Goal: Information Seeking & Learning: Learn about a topic

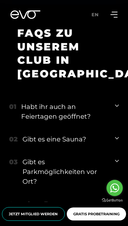
scroll to position [2328, 0]
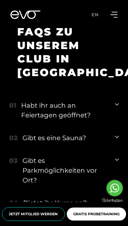
click at [117, 101] on icon at bounding box center [117, 105] width 4 height 8
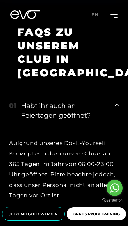
click at [117, 94] on div "01 Habt ihr auch an Feiertagen geöffnet?" at bounding box center [64, 110] width 110 height 33
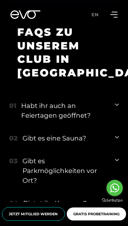
click at [118, 94] on div "01 Habt ihr auch an Feiertagen geöffnet?" at bounding box center [64, 110] width 110 height 33
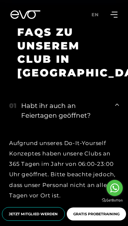
click at [118, 101] on icon at bounding box center [117, 105] width 4 height 8
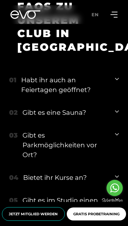
scroll to position [2366, 0]
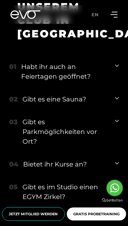
click at [117, 94] on div "02 Gibt es eine Sauna?" at bounding box center [64, 99] width 110 height 23
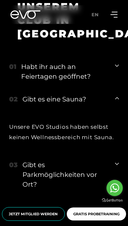
click at [117, 94] on icon at bounding box center [117, 98] width 4 height 8
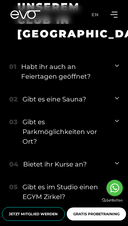
click at [116, 97] on icon at bounding box center [117, 98] width 4 height 2
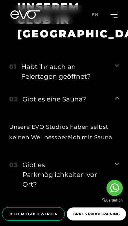
click at [115, 94] on icon at bounding box center [117, 98] width 4 height 8
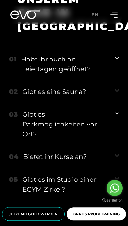
scroll to position [2383, 0]
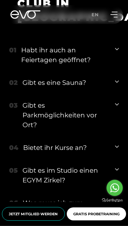
click at [117, 101] on icon at bounding box center [117, 105] width 4 height 8
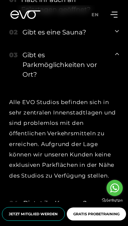
scroll to position [2434, 0]
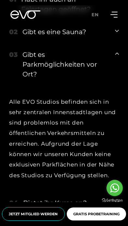
click at [118, 50] on icon at bounding box center [117, 54] width 4 height 8
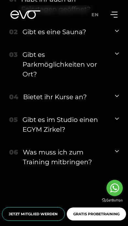
click at [115, 117] on icon at bounding box center [117, 118] width 4 height 2
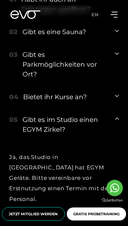
click at [118, 115] on icon at bounding box center [117, 119] width 4 height 8
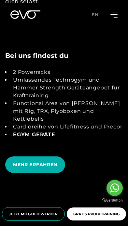
scroll to position [1557, 0]
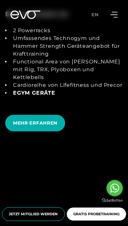
click at [41, 120] on span "MEHR ERFAHREN" at bounding box center [35, 123] width 44 height 7
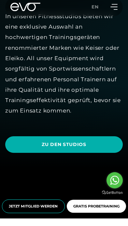
scroll to position [193, 0]
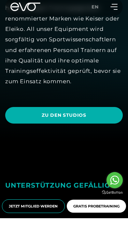
click at [87, 121] on span "ZU DEN STUDIOS" at bounding box center [64, 123] width 102 height 7
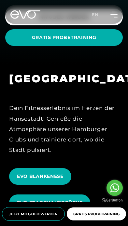
scroll to position [361, 0]
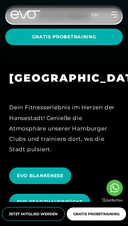
click at [53, 173] on span "EVO BLANKENESE" at bounding box center [40, 176] width 47 height 7
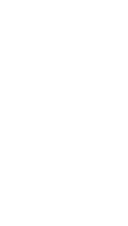
scroll to position [789, 0]
